Goal: Check status: Check status

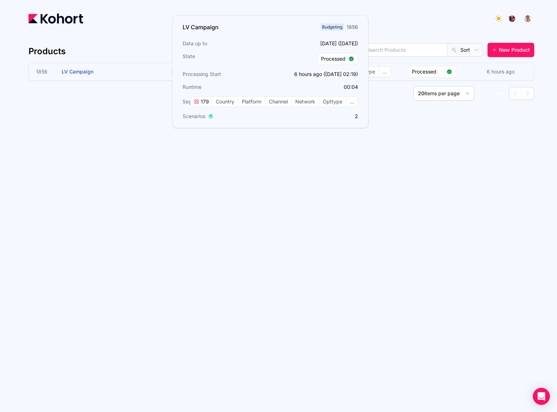
click at [109, 75] on h3 "LV Campaign" at bounding box center [115, 71] width 107 height 17
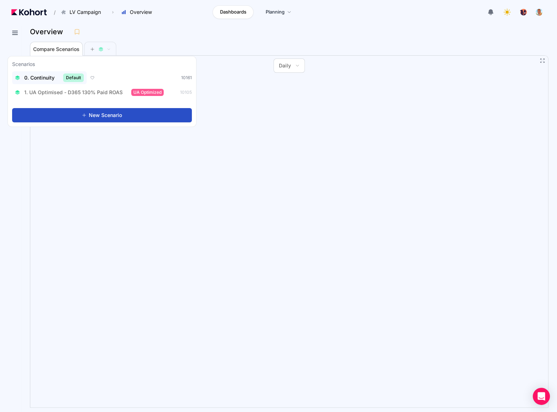
click at [58, 79] on div "0. Continuity Default" at bounding box center [49, 77] width 69 height 9
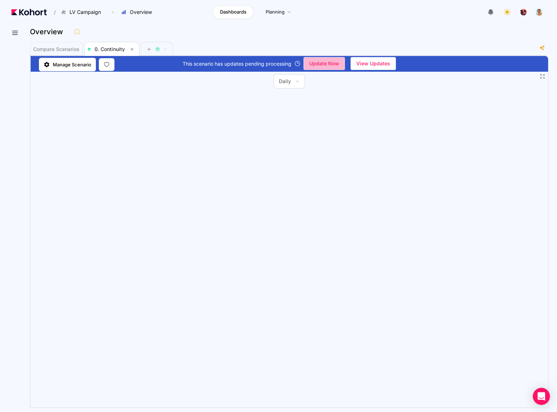
click at [322, 60] on span "Update Now" at bounding box center [324, 63] width 30 height 11
click at [311, 58] on span "Update Now" at bounding box center [324, 63] width 30 height 11
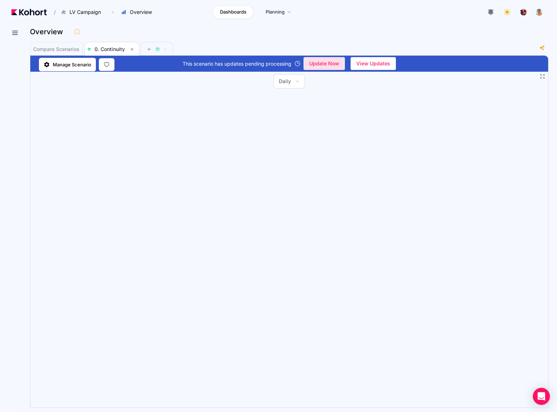
click at [338, 67] on span "Update Now" at bounding box center [324, 63] width 30 height 11
click at [15, 30] on icon at bounding box center [15, 33] width 9 height 9
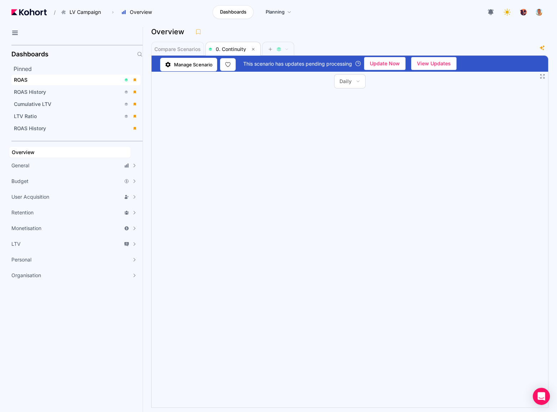
click at [33, 80] on div "ROAS" at bounding box center [67, 79] width 107 height 7
click at [19, 33] on icon at bounding box center [15, 33] width 9 height 9
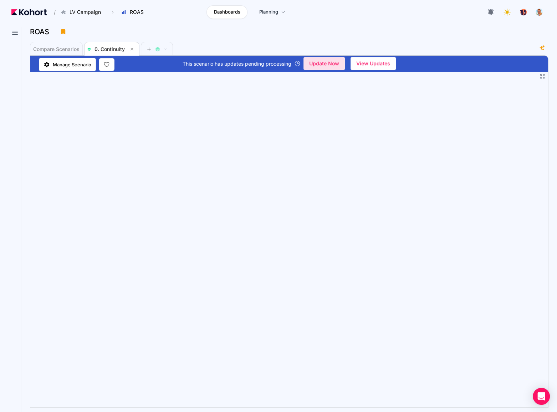
click at [331, 61] on span "Update Now" at bounding box center [324, 63] width 30 height 11
click at [313, 57] on span "undefined" at bounding box center [324, 63] width 41 height 12
click at [364, 61] on span "View Updates" at bounding box center [373, 63] width 34 height 11
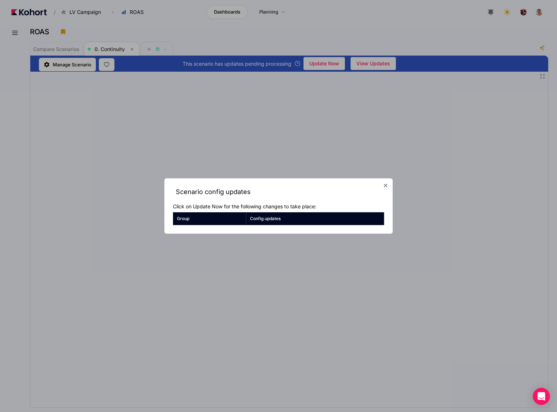
click at [382, 183] on button "button" at bounding box center [385, 185] width 11 height 11
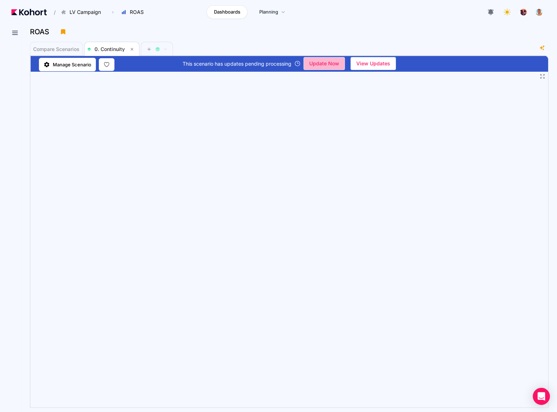
click at [318, 61] on span "Update Now" at bounding box center [324, 63] width 30 height 11
